Goal: Find specific page/section: Find specific page/section

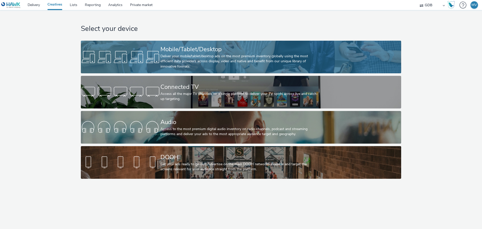
click at [142, 51] on div at bounding box center [121, 57] width 80 height 16
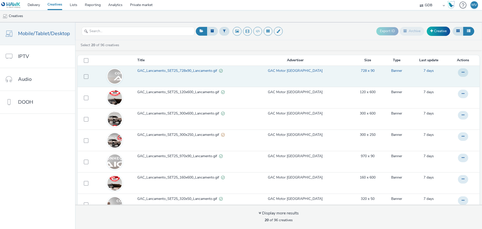
click at [155, 73] on span "GAC_Lancamento_SET25_728x90_Lancamento.gif" at bounding box center [178, 70] width 82 height 5
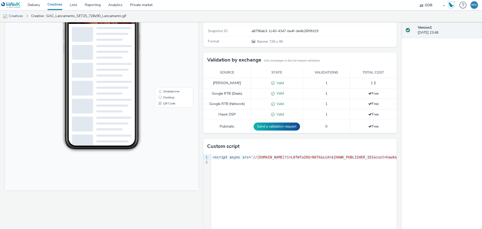
scroll to position [75, 0]
drag, startPoint x: 296, startPoint y: 150, endPoint x: 322, endPoint y: 134, distance: 30.9
click at [322, 134] on div "Redirect URL [URL][DOMAIN_NAME] Categories Automotive Created on [DATE] Creativ…" at bounding box center [299, 109] width 196 height 250
click at [315, 135] on div "Redirect URL [URL][DOMAIN_NAME] Categories Automotive Created on [DATE] Creativ…" at bounding box center [299, 109] width 196 height 250
